Goal: Information Seeking & Learning: Learn about a topic

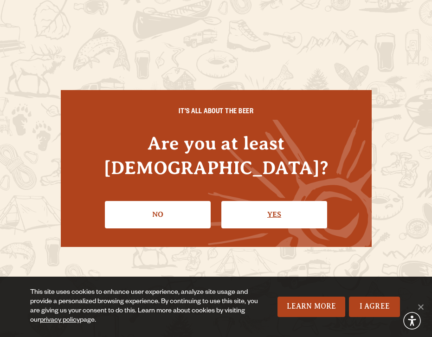
click at [259, 201] on link "Yes" at bounding box center [274, 214] width 106 height 27
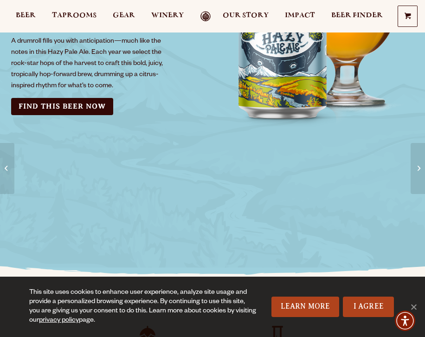
scroll to position [86, 0]
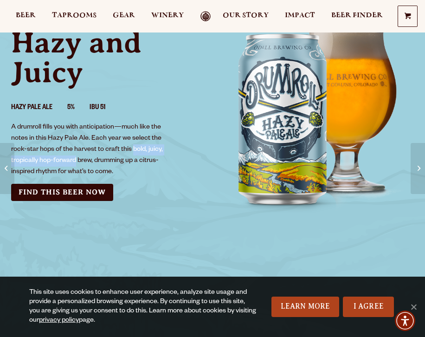
drag, startPoint x: 133, startPoint y: 148, endPoint x: 76, endPoint y: 163, distance: 59.1
click at [76, 163] on p "A drumroll fills you with anticipation—much like the notes in this Hazy Pale Al…" at bounding box center [87, 150] width 152 height 56
copy p "bold, juicy, tropically hop-forward"
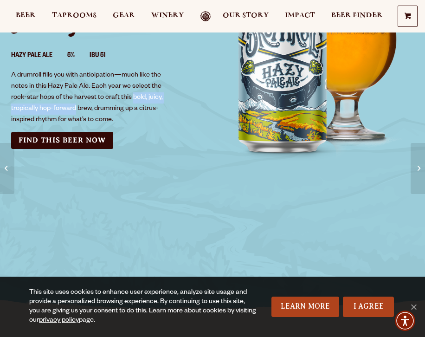
scroll to position [0, 0]
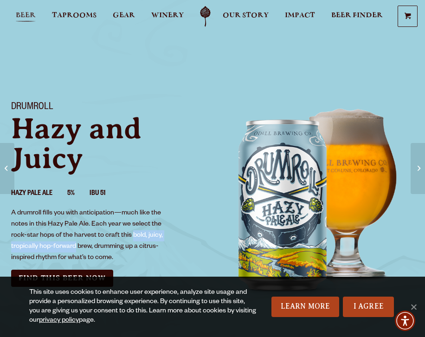
click at [30, 13] on span "Beer" at bounding box center [26, 15] width 20 height 7
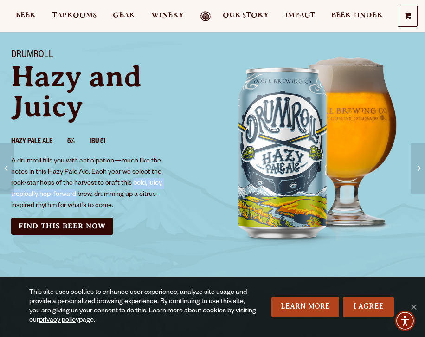
scroll to position [54, 0]
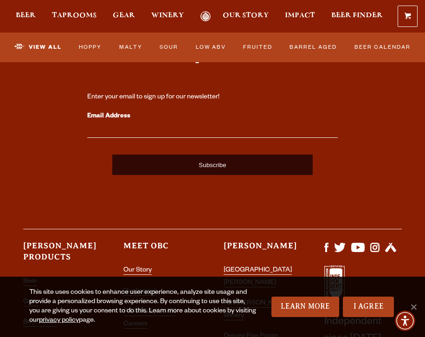
scroll to position [3794, 0]
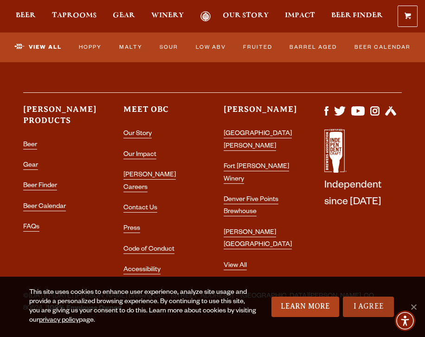
click at [371, 306] on link "I Agree" at bounding box center [368, 307] width 51 height 20
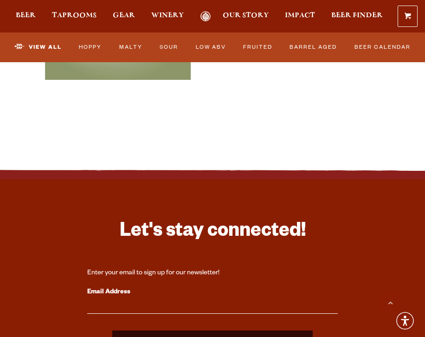
scroll to position [3332, 0]
